Goal: Information Seeking & Learning: Check status

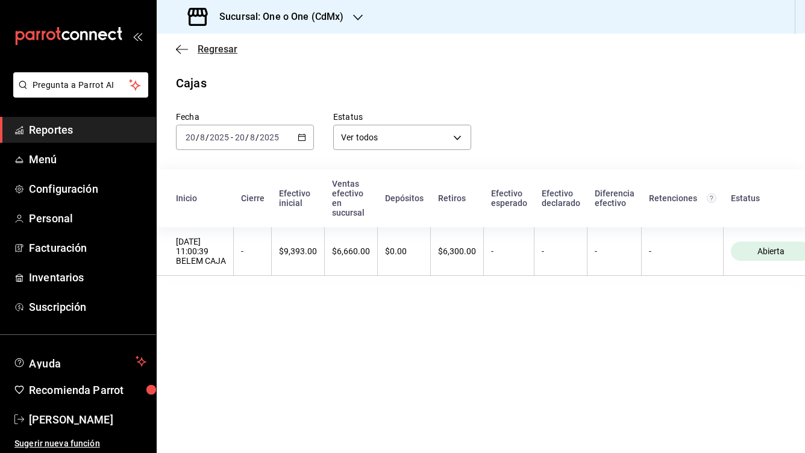
click at [182, 52] on icon "button" at bounding box center [182, 49] width 12 height 11
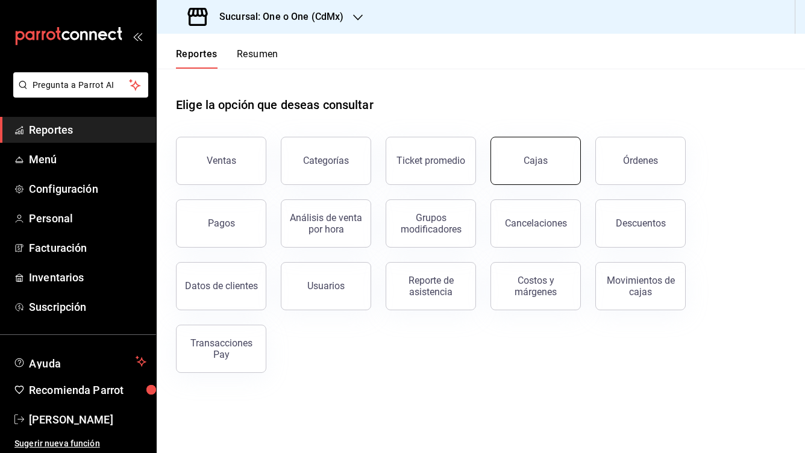
click at [535, 155] on div "Cajas" at bounding box center [536, 160] width 24 height 11
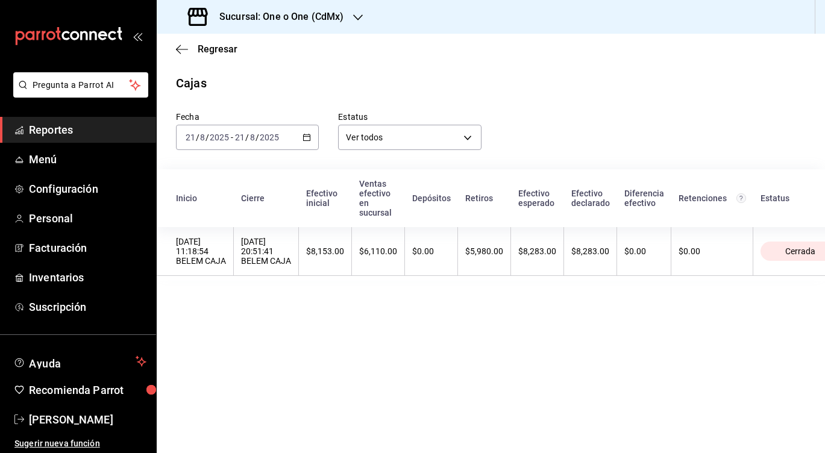
click at [239, 133] on input "21" at bounding box center [239, 138] width 11 height 10
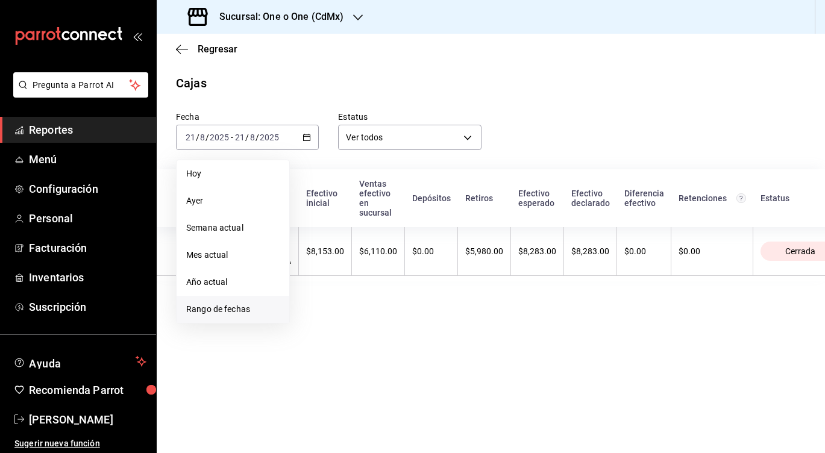
click at [215, 309] on span "Rango de fechas" at bounding box center [232, 309] width 93 height 13
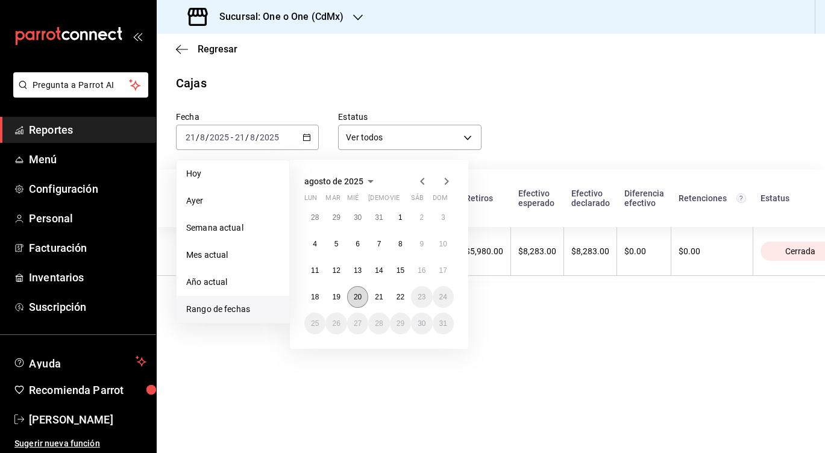
click at [352, 297] on button "20" at bounding box center [357, 297] width 21 height 22
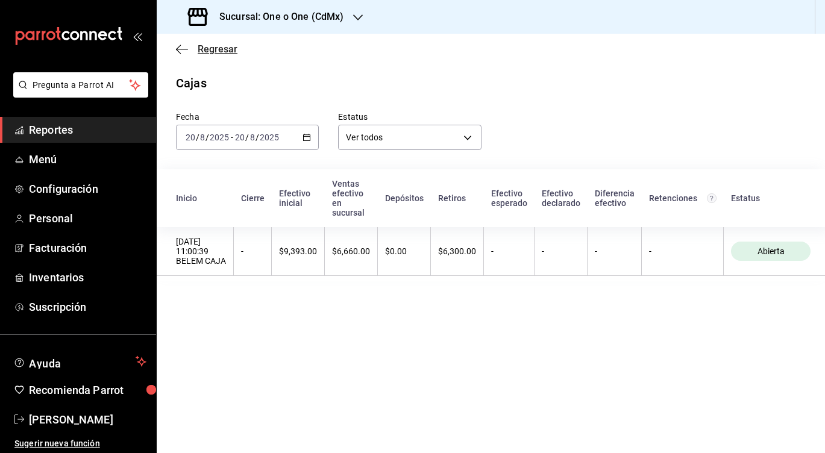
click at [182, 45] on icon "button" at bounding box center [182, 49] width 12 height 11
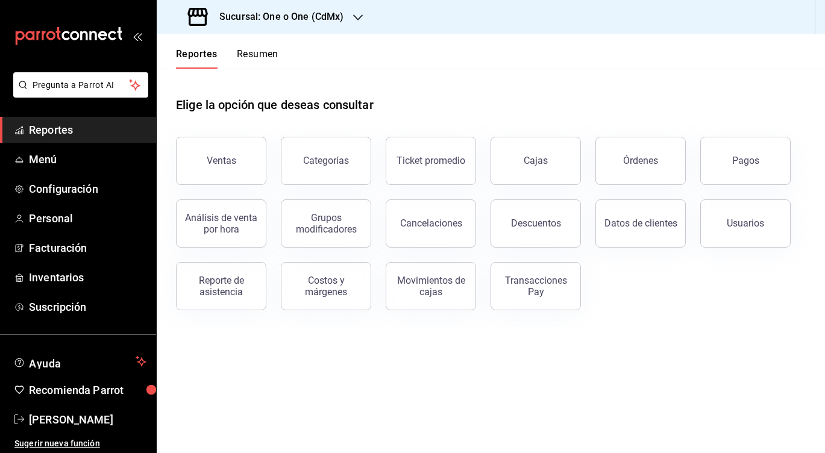
click at [281, 21] on h3 "Sucursal: One o One (CdMx)" at bounding box center [277, 17] width 134 height 14
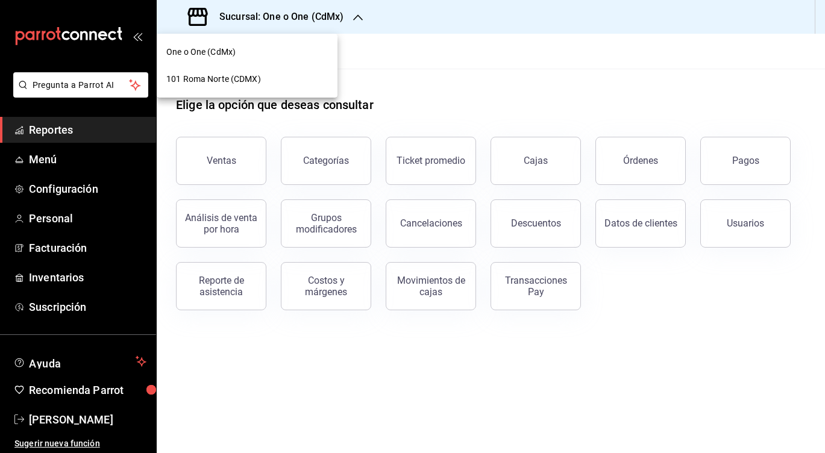
click at [237, 87] on div "101 Roma Norte (CDMX)" at bounding box center [247, 79] width 181 height 27
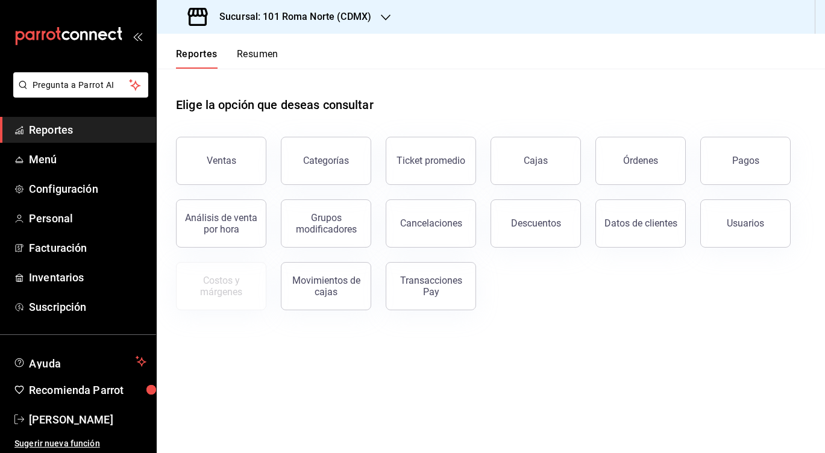
click at [260, 52] on button "Resumen" at bounding box center [258, 58] width 42 height 20
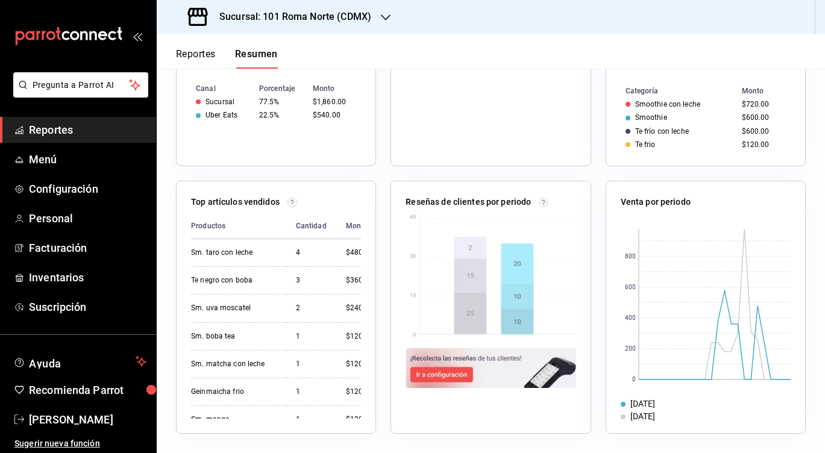
click at [458, 31] on div "Sucursal: 101 Roma Norte (CDMX)" at bounding box center [491, 17] width 668 height 34
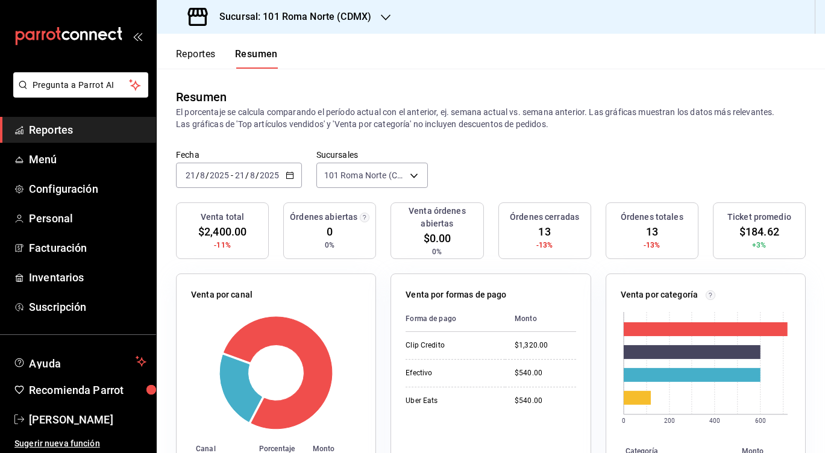
click at [201, 56] on button "Reportes" at bounding box center [196, 58] width 40 height 20
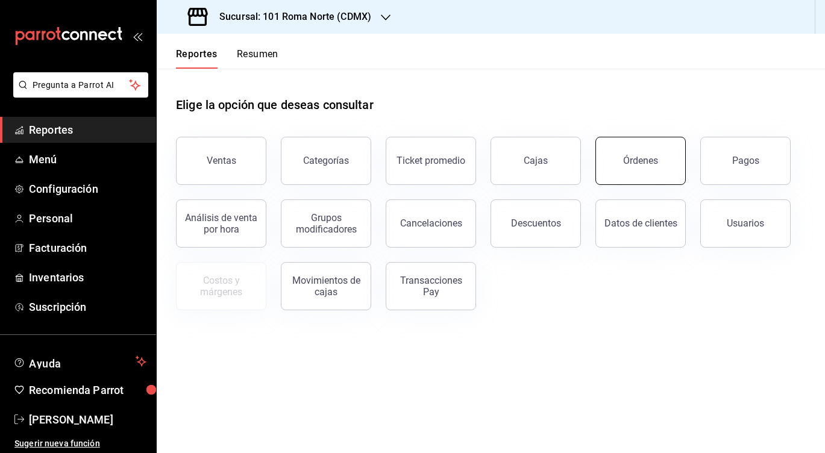
click at [644, 162] on div "Órdenes" at bounding box center [640, 160] width 35 height 11
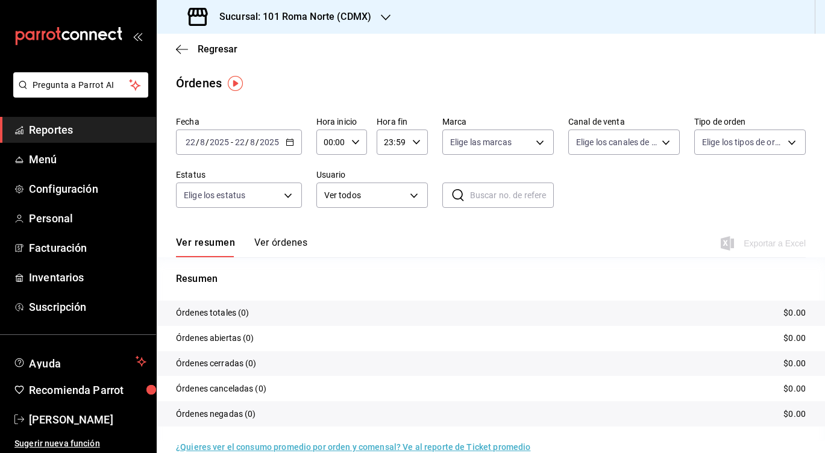
click at [284, 248] on button "Ver órdenes" at bounding box center [280, 247] width 53 height 20
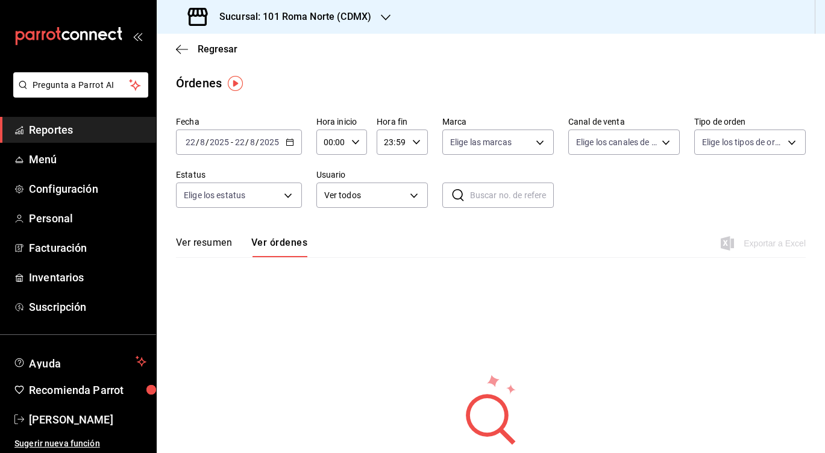
click at [213, 243] on button "Ver resumen" at bounding box center [204, 247] width 56 height 20
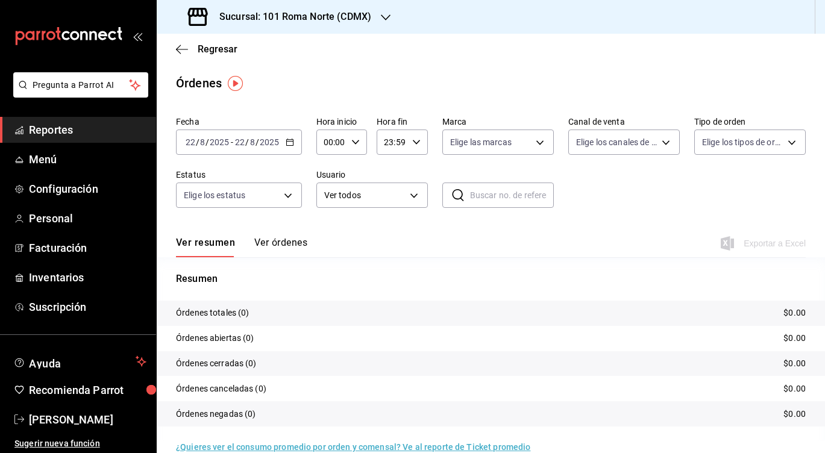
click at [245, 148] on div "[DATE] [DATE] - [DATE] [DATE]" at bounding box center [239, 142] width 126 height 25
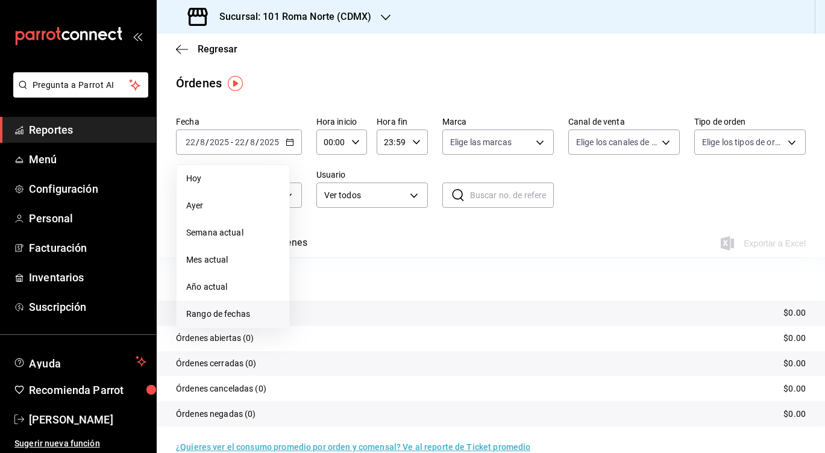
click at [224, 315] on span "Rango de fechas" at bounding box center [232, 314] width 93 height 13
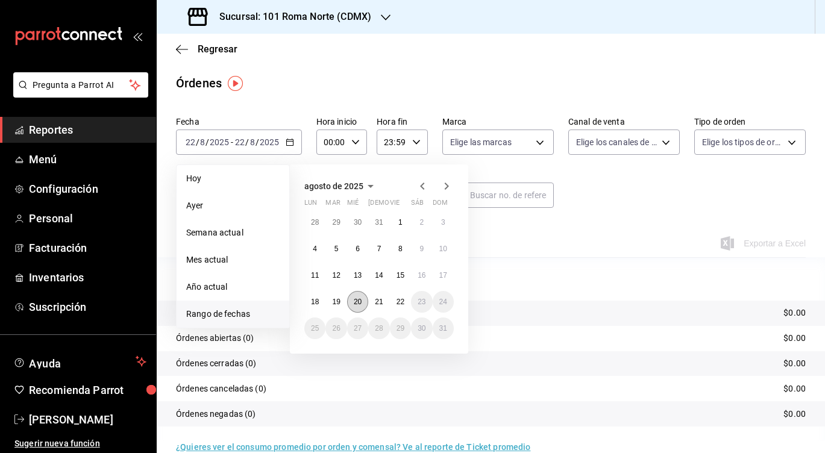
click at [362, 298] on button "20" at bounding box center [357, 302] width 21 height 22
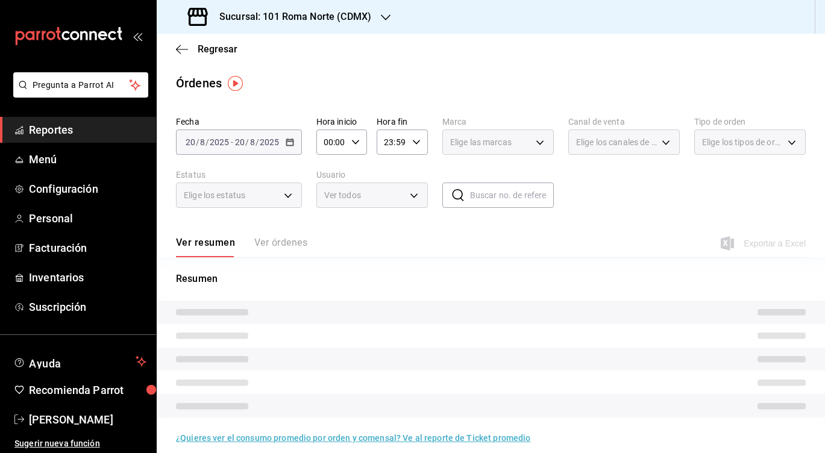
click at [362, 298] on div "Resumen" at bounding box center [491, 352] width 668 height 160
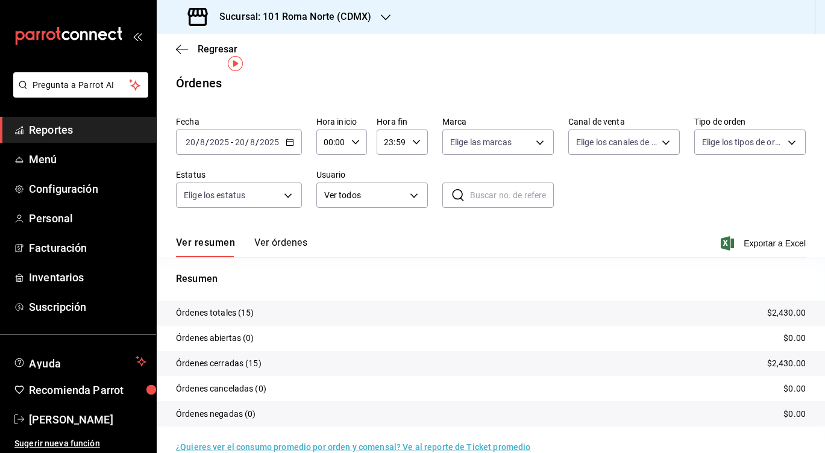
scroll to position [20, 0]
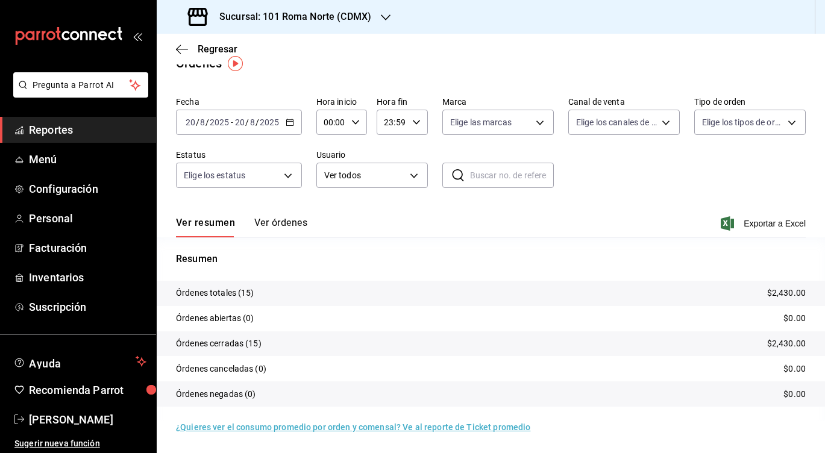
click at [290, 218] on button "Ver órdenes" at bounding box center [280, 227] width 53 height 20
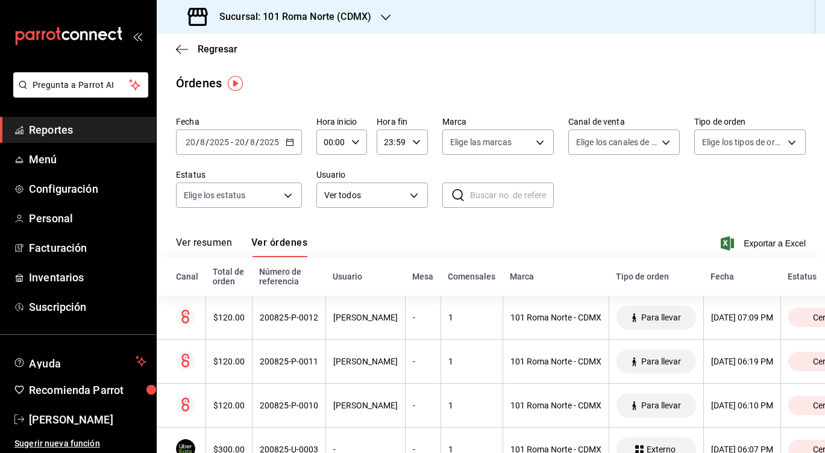
click at [186, 58] on div "Regresar" at bounding box center [491, 49] width 668 height 31
click at [179, 49] on icon "button" at bounding box center [182, 49] width 12 height 1
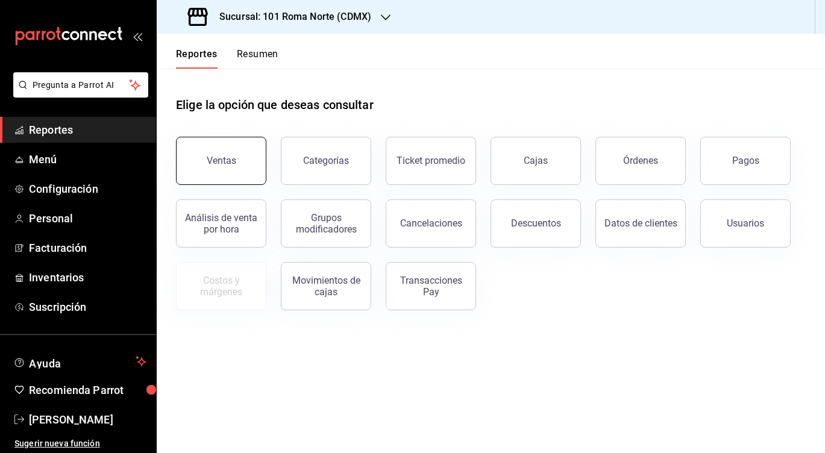
click at [242, 169] on button "Ventas" at bounding box center [221, 161] width 90 height 48
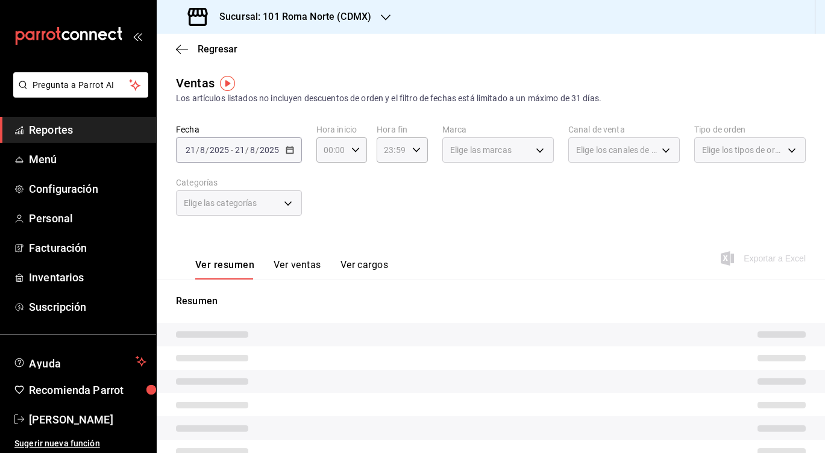
click at [258, 158] on div "[DATE] [DATE] - [DATE] [DATE]" at bounding box center [239, 149] width 126 height 25
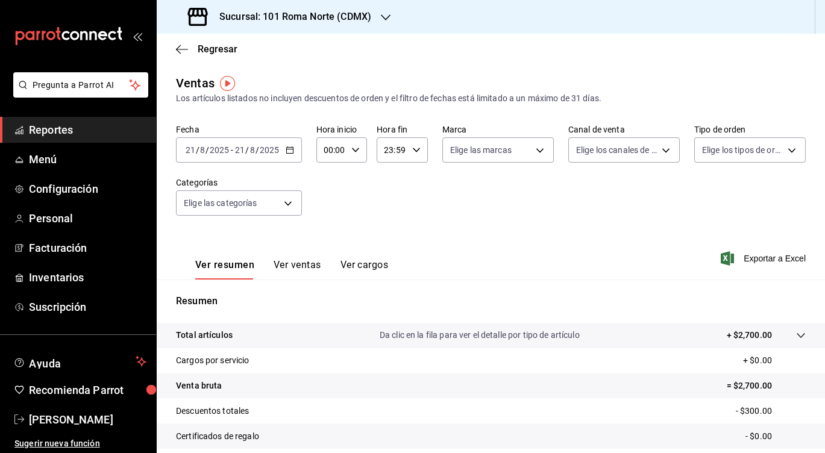
click at [256, 151] on span "/" at bounding box center [258, 150] width 4 height 10
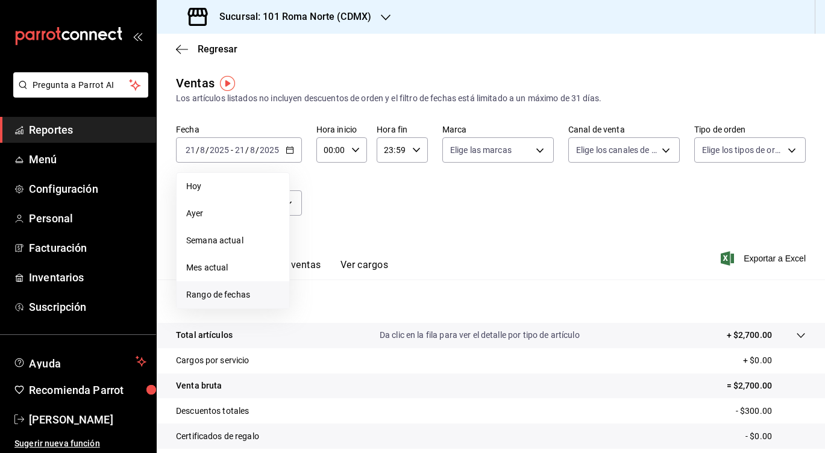
click at [224, 298] on span "Rango de fechas" at bounding box center [232, 295] width 93 height 13
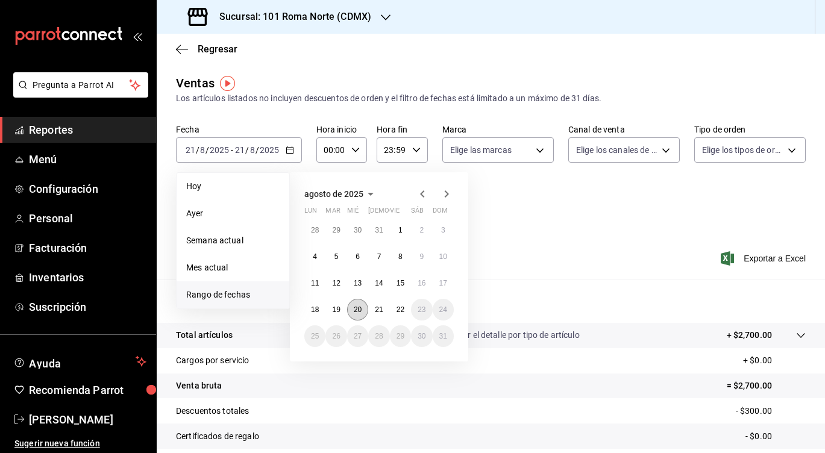
click at [353, 305] on button "20" at bounding box center [357, 310] width 21 height 22
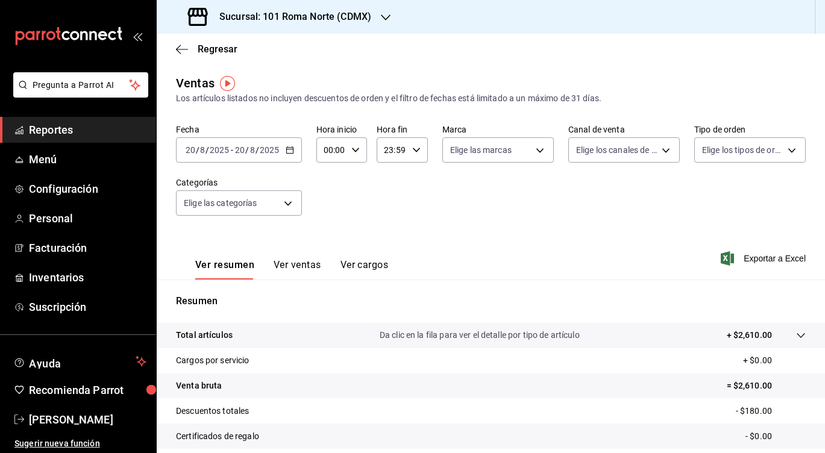
click at [301, 265] on button "Ver ventas" at bounding box center [298, 269] width 48 height 20
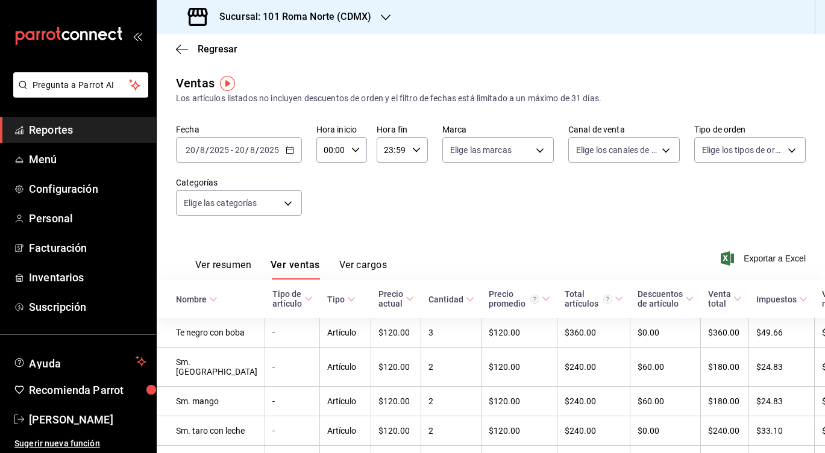
click at [260, 146] on input "2025" at bounding box center [269, 150] width 20 height 10
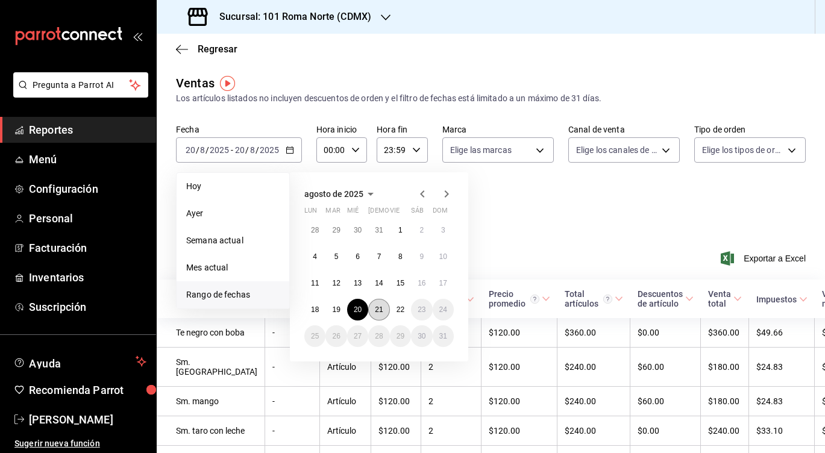
click at [383, 315] on button "21" at bounding box center [378, 310] width 21 height 22
click at [381, 312] on abbr "21" at bounding box center [379, 310] width 8 height 8
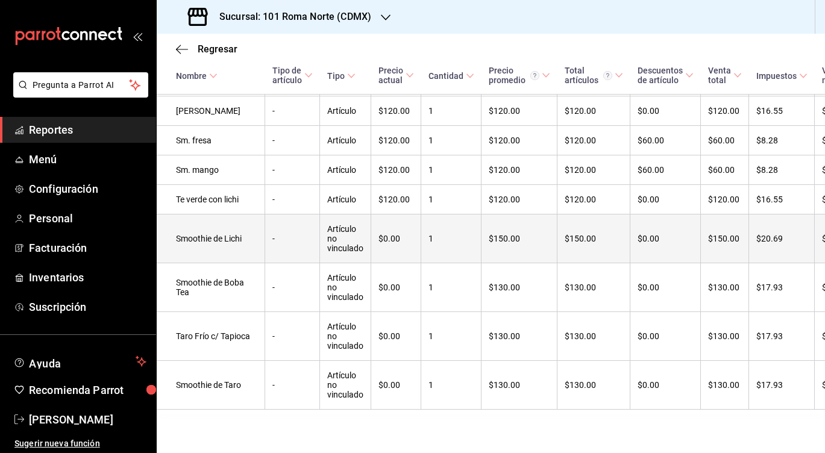
scroll to position [577, 0]
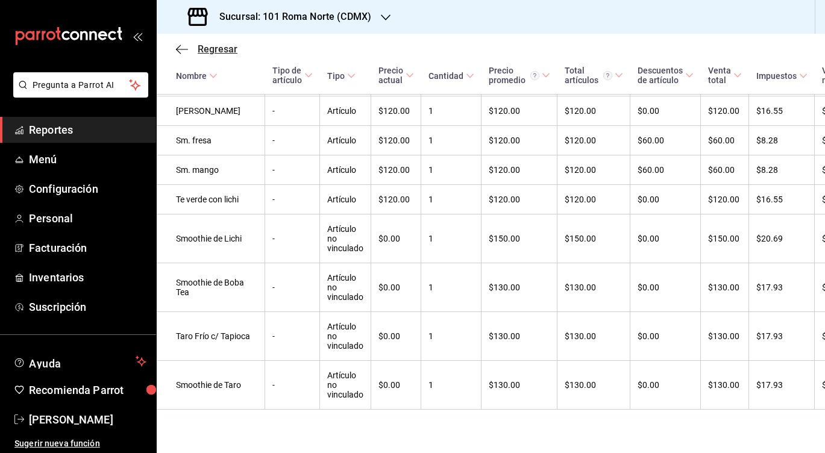
click at [180, 46] on icon "button" at bounding box center [178, 49] width 5 height 9
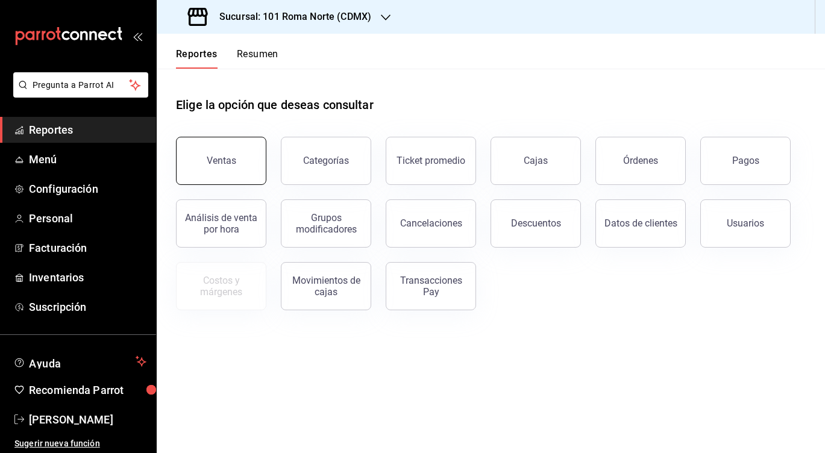
click at [221, 181] on button "Ventas" at bounding box center [221, 161] width 90 height 48
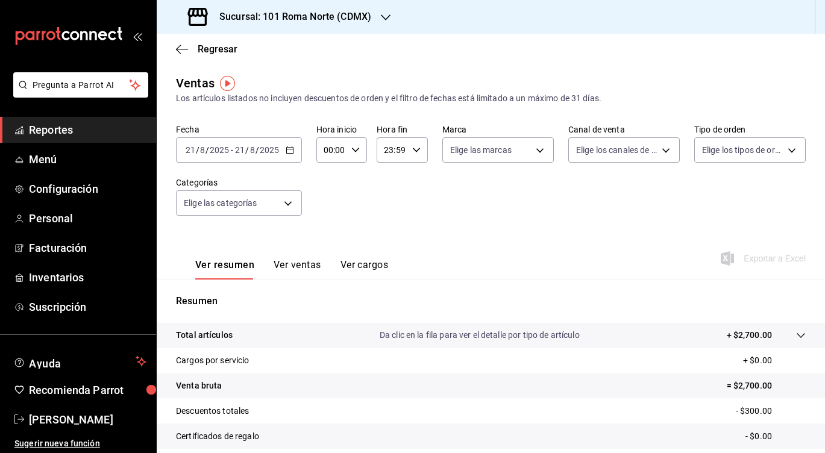
click at [223, 150] on input "2025" at bounding box center [219, 150] width 20 height 10
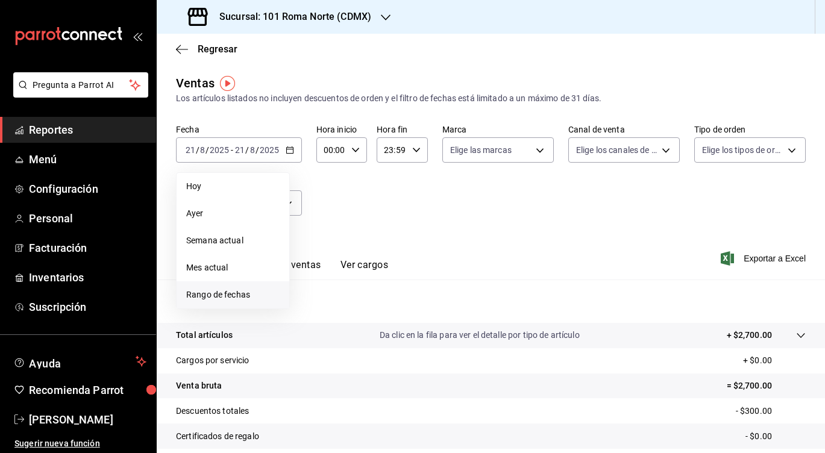
click at [206, 293] on span "Rango de fechas" at bounding box center [232, 295] width 93 height 13
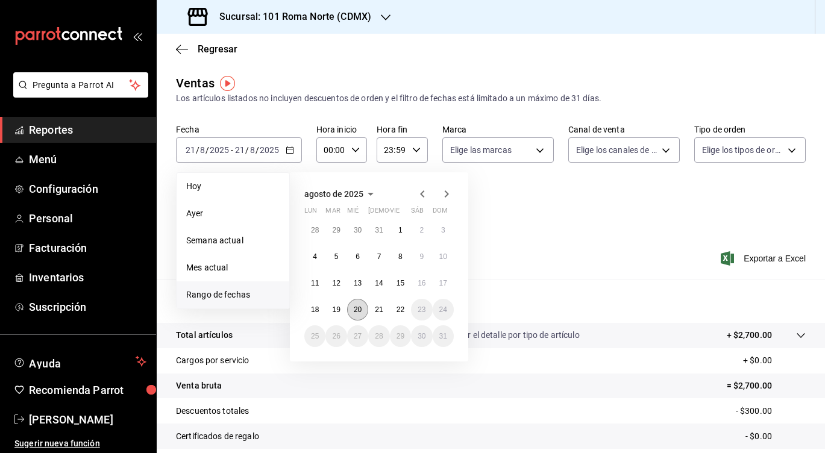
click at [357, 309] on abbr "20" at bounding box center [358, 310] width 8 height 8
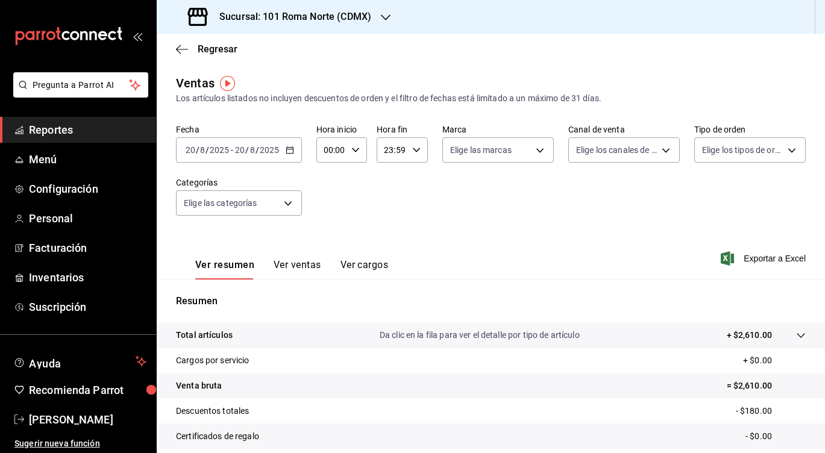
click at [281, 264] on button "Ver ventas" at bounding box center [298, 269] width 48 height 20
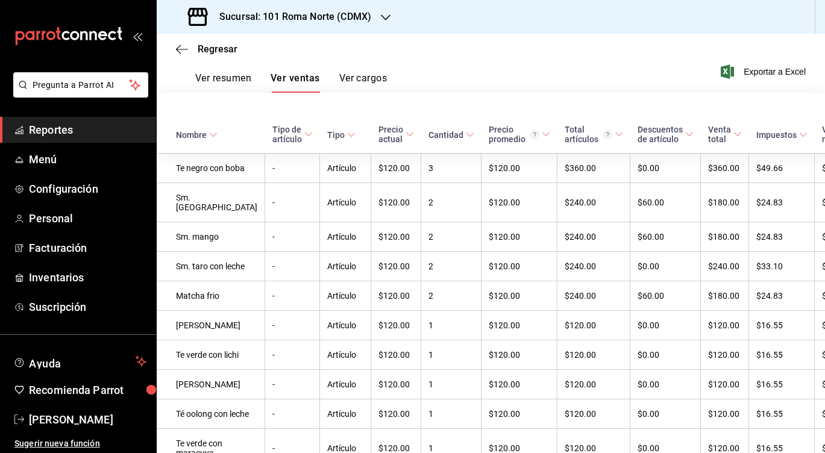
scroll to position [161, 0]
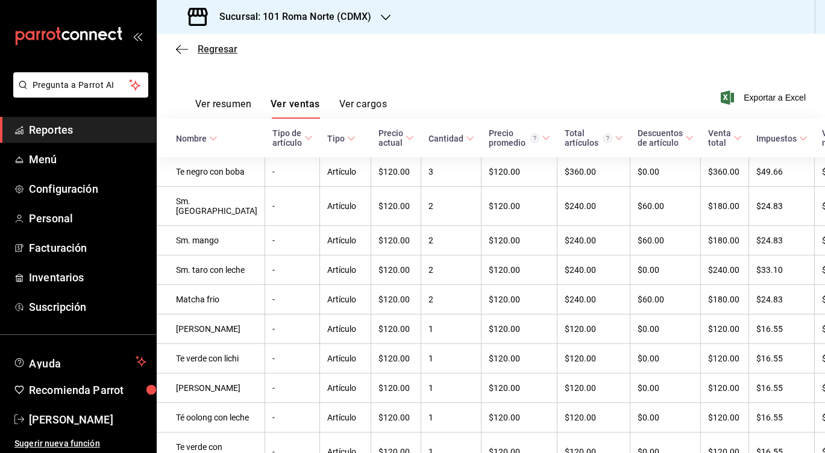
click at [183, 48] on icon "button" at bounding box center [182, 49] width 12 height 11
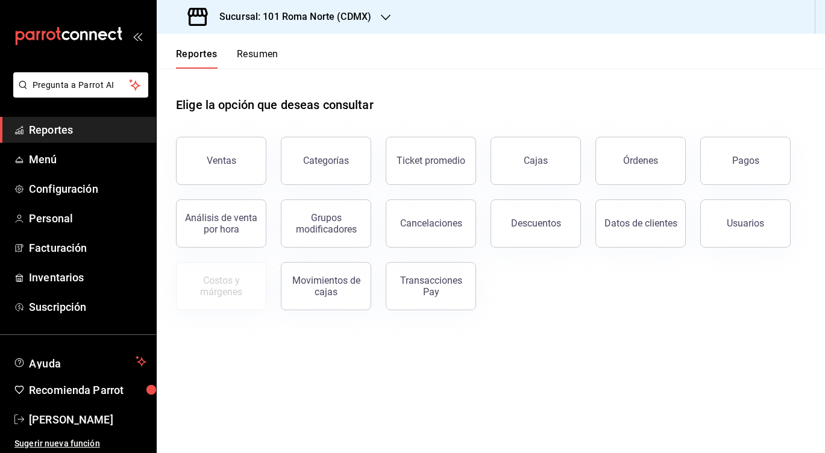
click at [250, 56] on button "Resumen" at bounding box center [258, 58] width 42 height 20
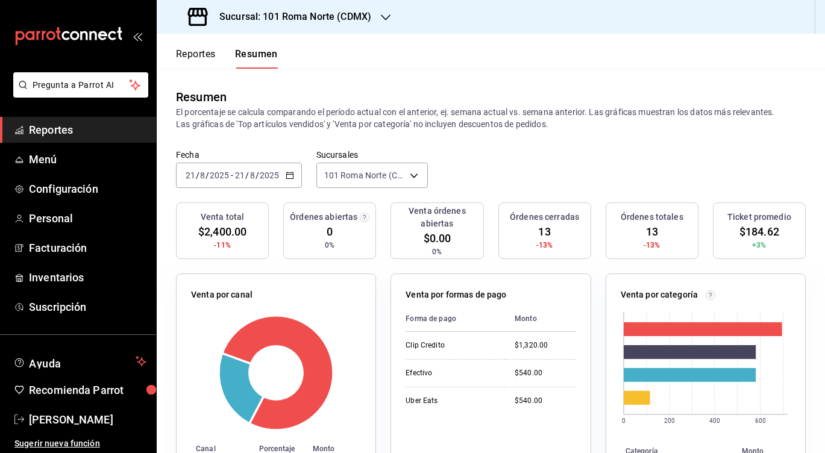
click at [283, 173] on div "[DATE] [DATE] - [DATE] [DATE]" at bounding box center [239, 175] width 126 height 25
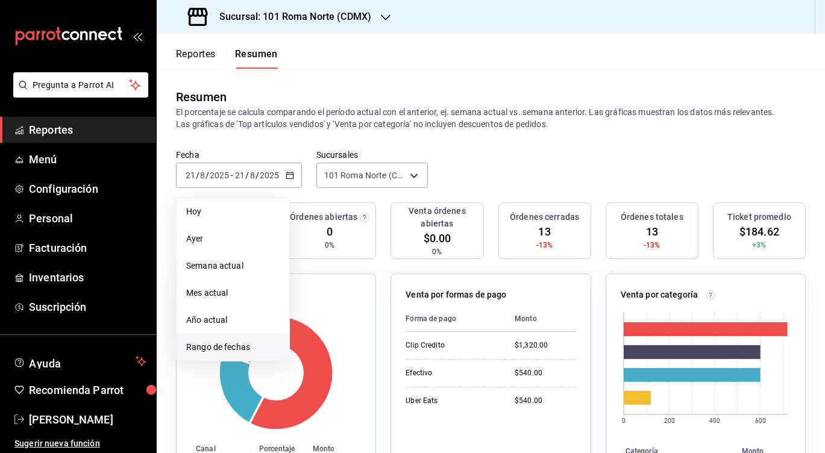
click at [256, 338] on li "Rango de fechas" at bounding box center [233, 347] width 113 height 27
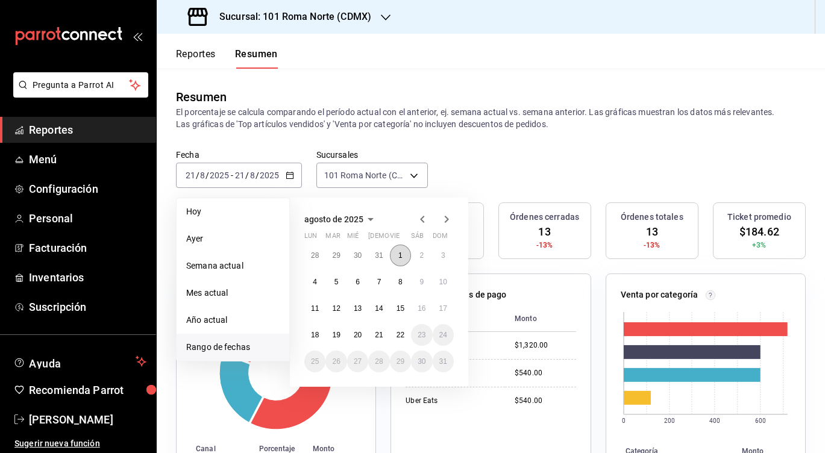
click at [400, 256] on abbr "1" at bounding box center [400, 255] width 4 height 8
click at [378, 342] on button "21" at bounding box center [378, 335] width 21 height 22
